Goal: Task Accomplishment & Management: Complete application form

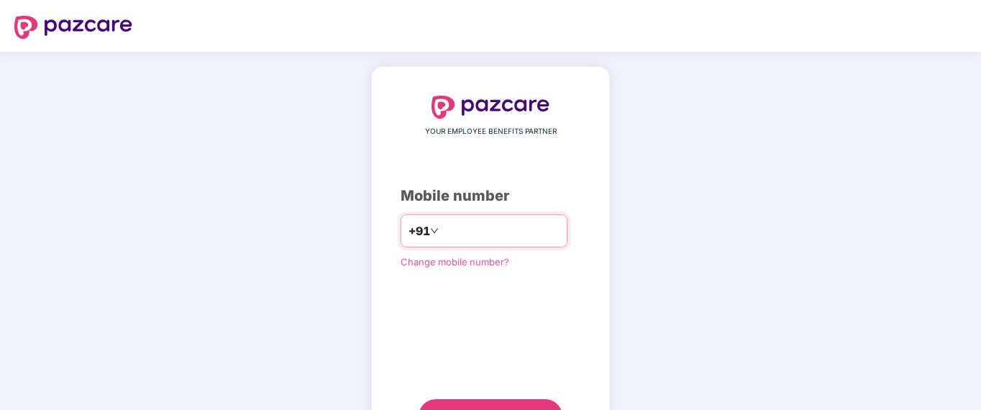
click at [409, 228] on span "+91" at bounding box center [420, 231] width 22 height 18
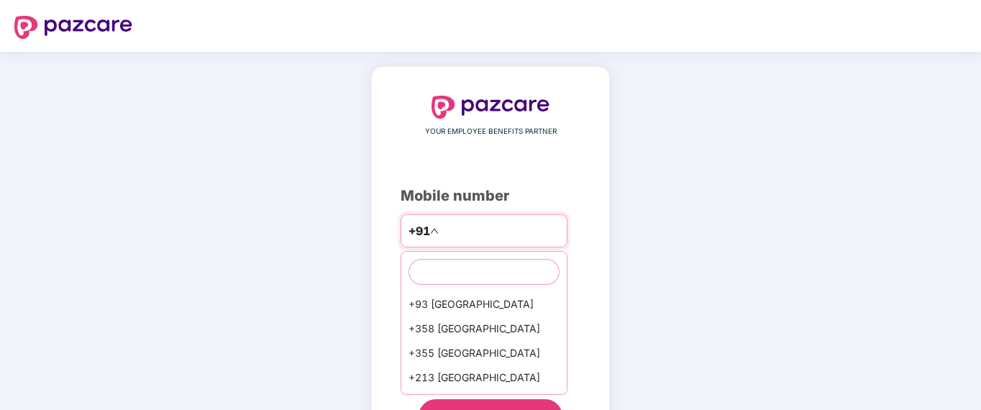
click at [471, 235] on input "number" at bounding box center [501, 230] width 118 height 23
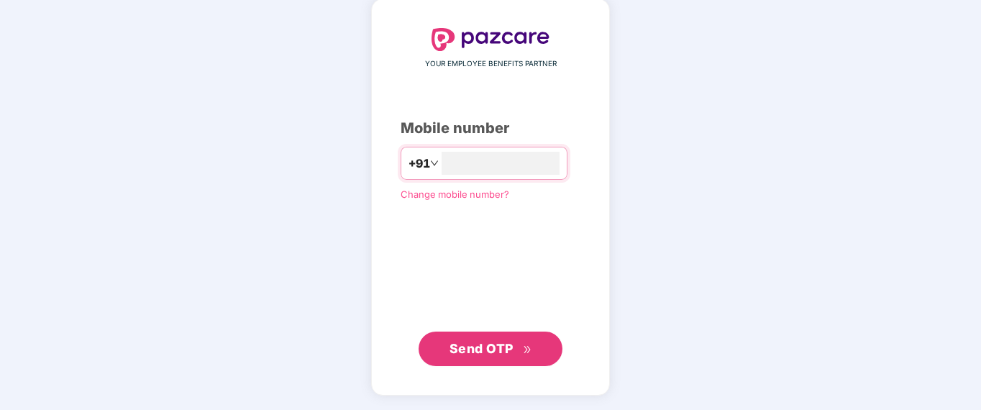
scroll to position [66, 0]
click at [448, 355] on button "Send OTP" at bounding box center [491, 350] width 144 height 35
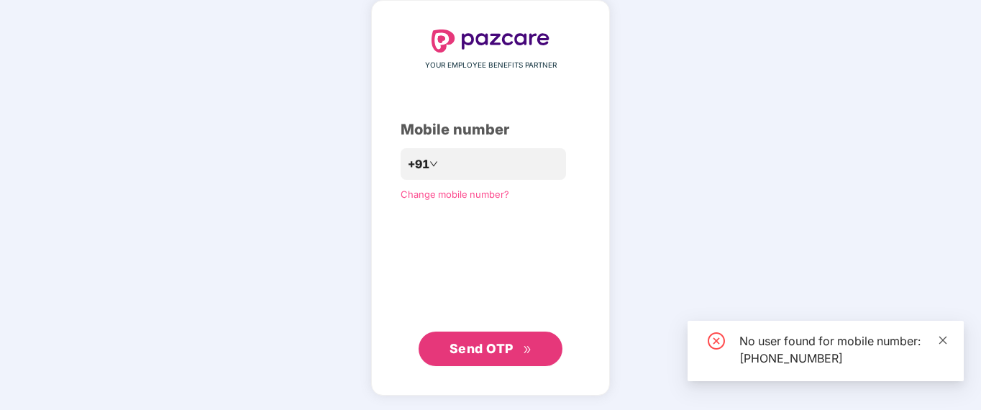
click at [947, 339] on icon "close" at bounding box center [943, 340] width 10 height 10
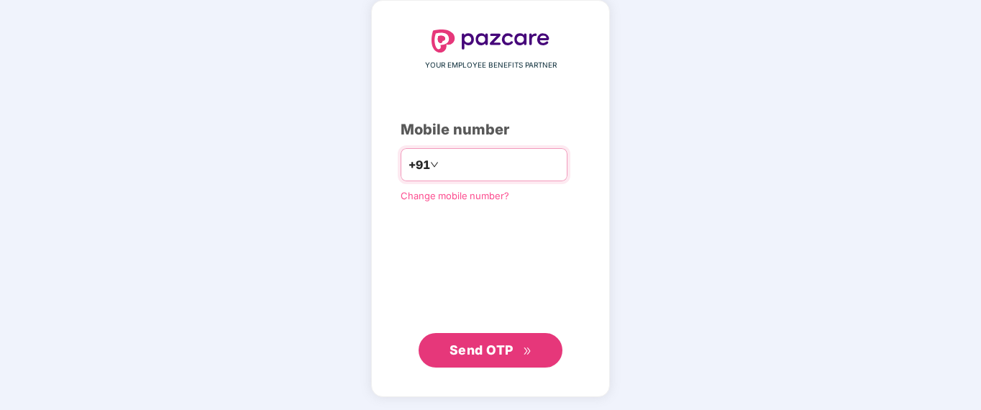
drag, startPoint x: 520, startPoint y: 163, endPoint x: 502, endPoint y: 164, distance: 17.3
click at [502, 164] on input "**********" at bounding box center [501, 164] width 118 height 23
type input "*"
